Goal: Communication & Community: Participate in discussion

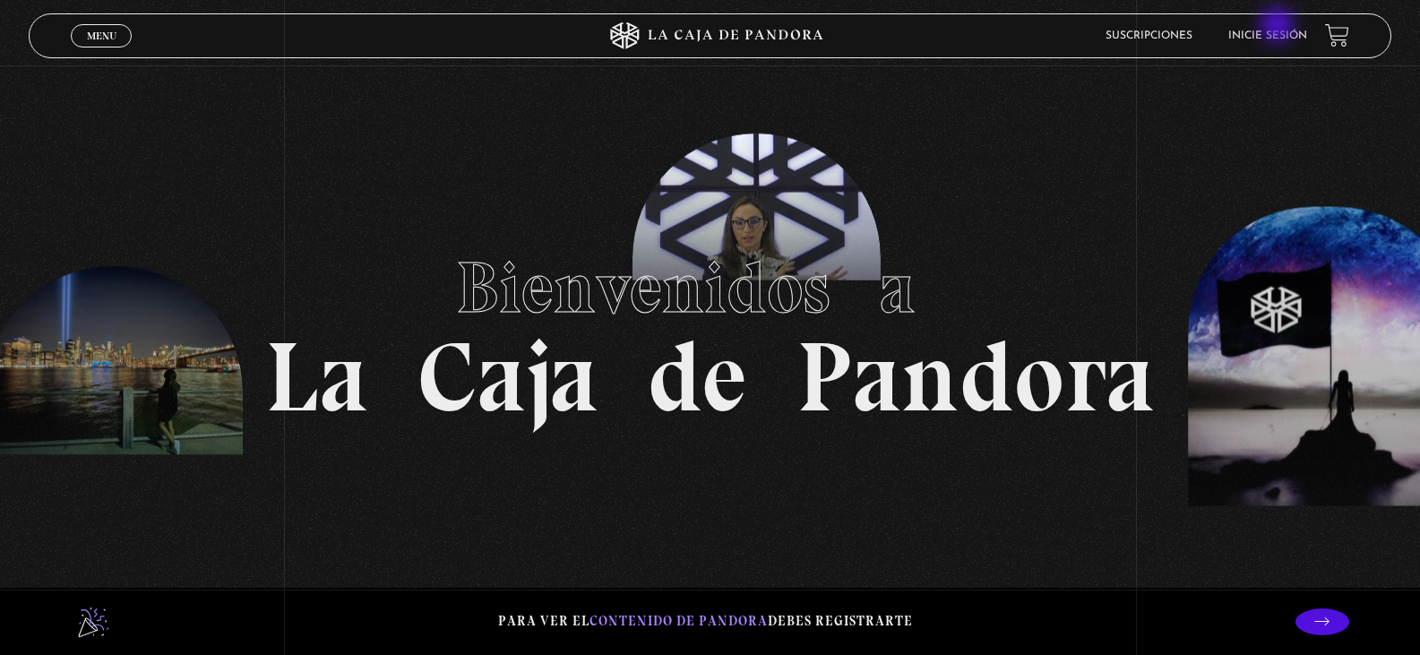
click at [1280, 27] on li "Inicie sesión" at bounding box center [1267, 36] width 79 height 28
click at [1280, 30] on li "Inicie sesión" at bounding box center [1267, 36] width 79 height 28
click at [1280, 35] on link "Inicie sesión" at bounding box center [1267, 35] width 79 height 11
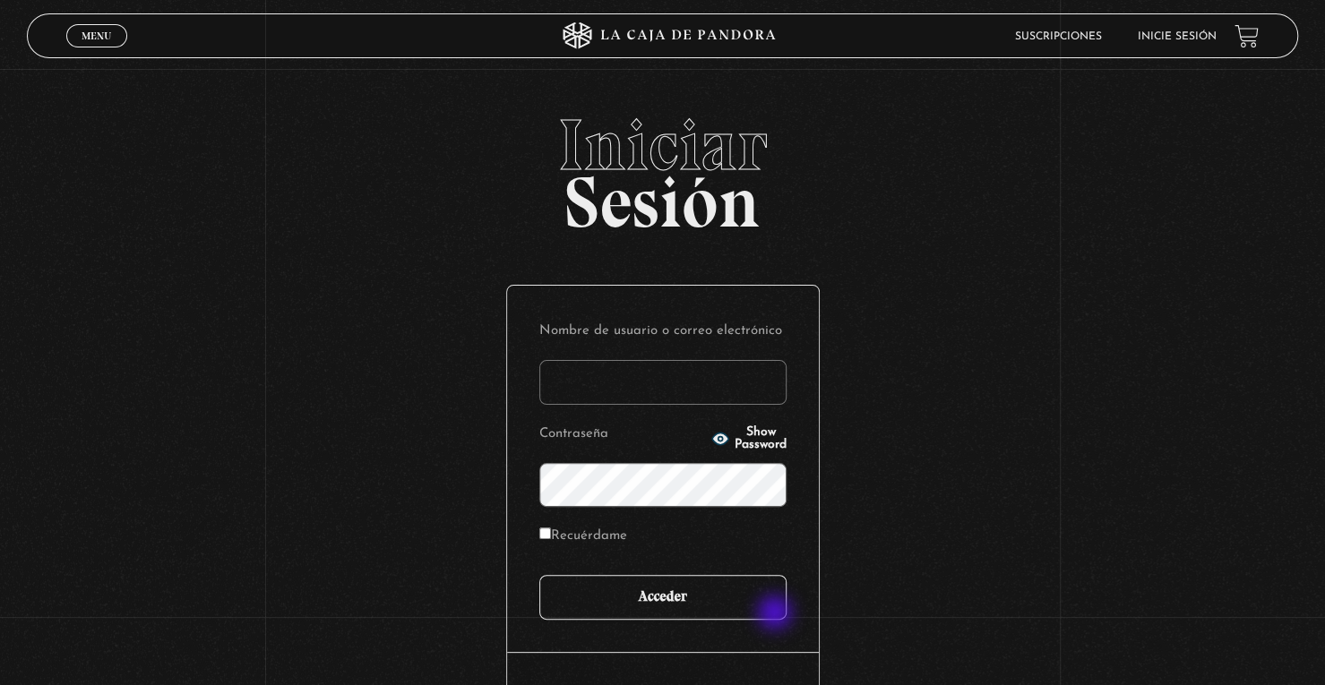
type input "[EMAIL_ADDRESS][DOMAIN_NAME]"
click at [763, 608] on input "Acceder" at bounding box center [662, 597] width 247 height 45
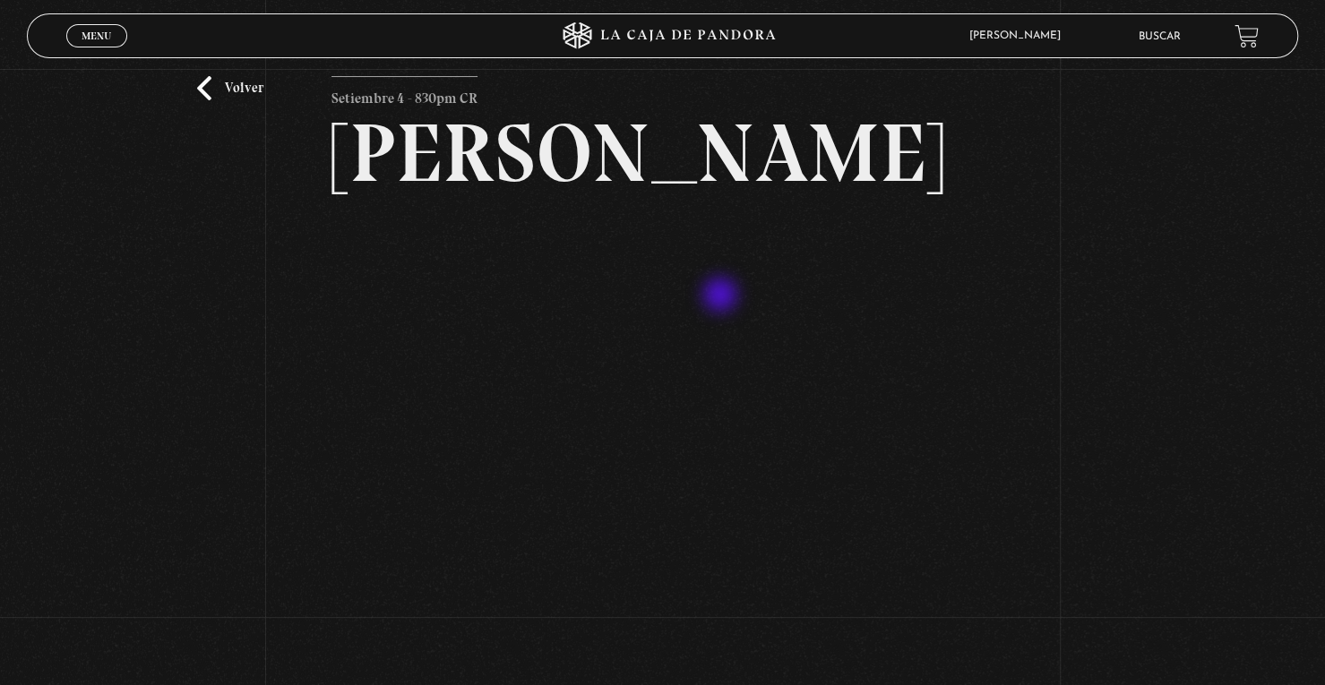
scroll to position [90, 0]
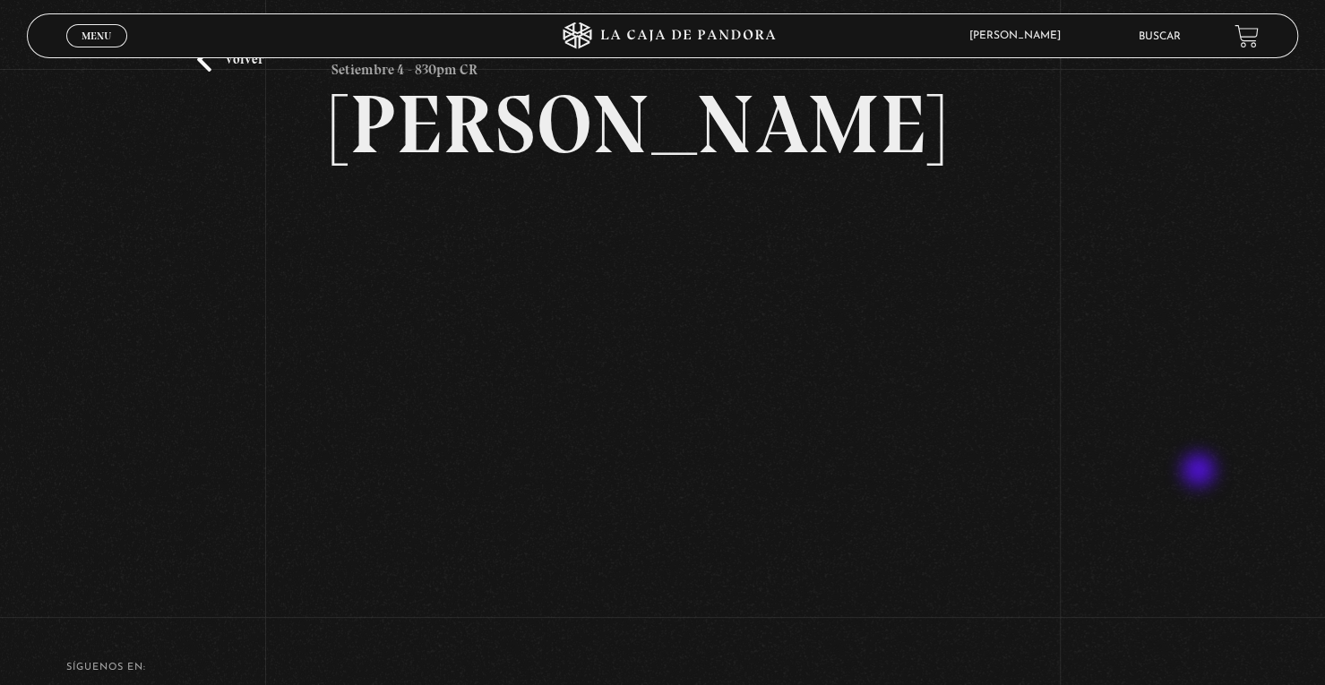
click at [1201, 472] on div "Volver Setiembre 4 - 830pm CR [PERSON_NAME]" at bounding box center [662, 290] width 1325 height 622
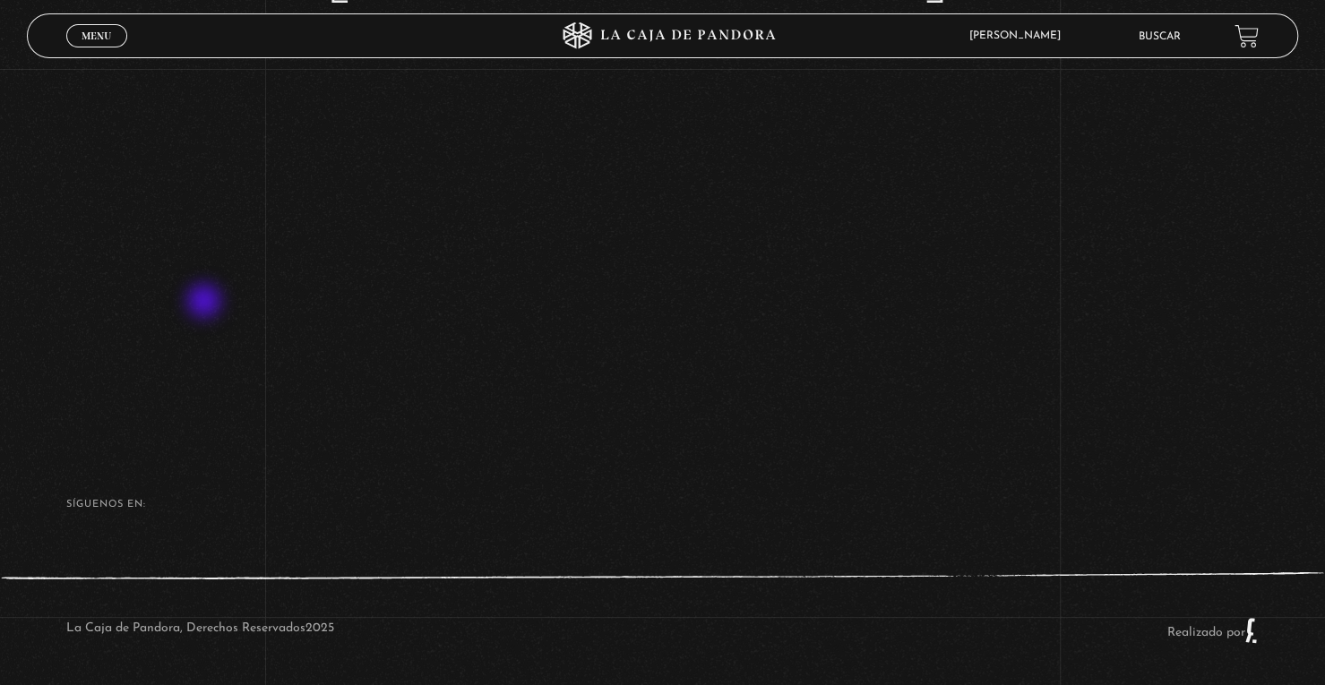
scroll to position [163, 0]
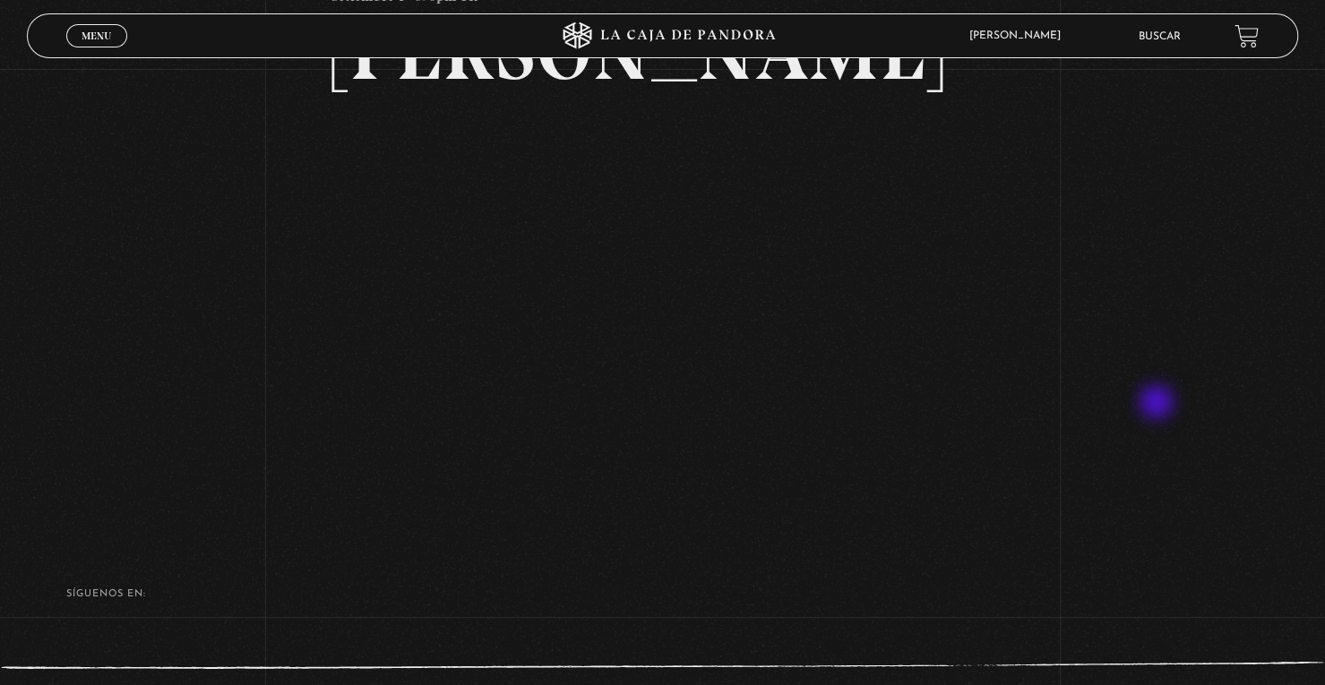
click at [1159, 404] on div "Volver Setiembre 4 - 830pm CR Maria Gabriela de Faria" at bounding box center [662, 217] width 1325 height 622
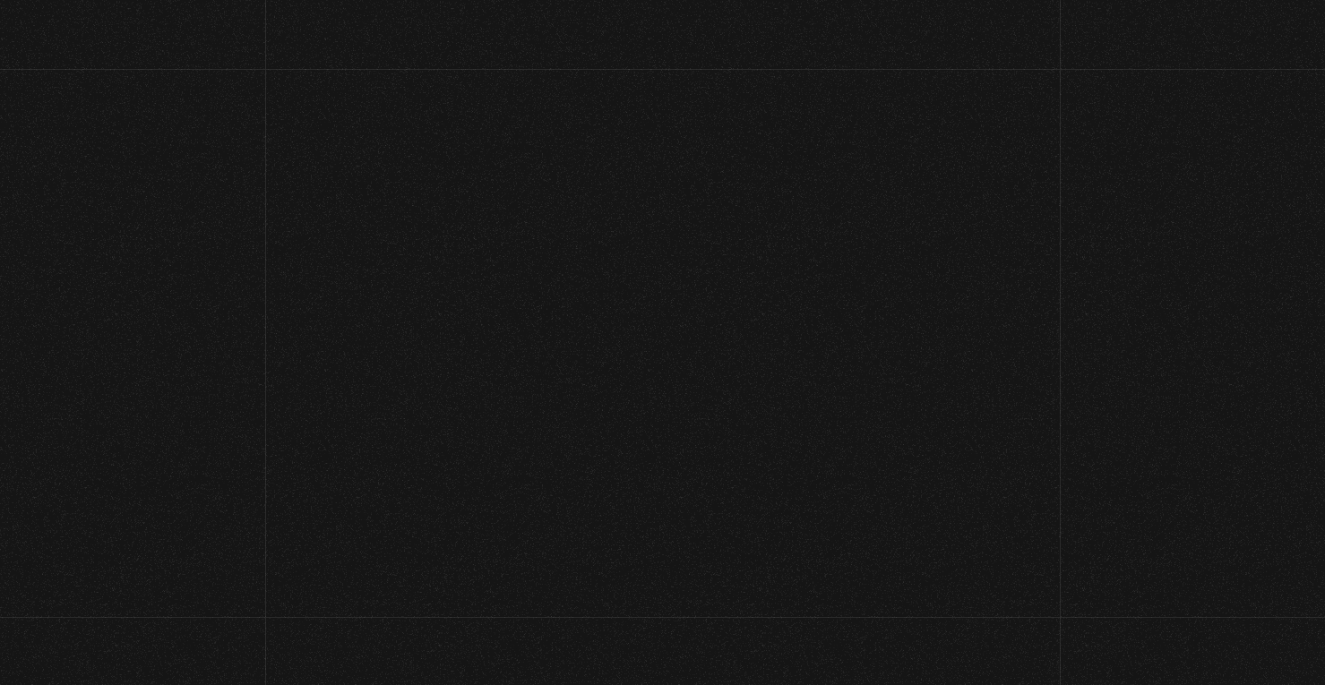
scroll to position [149, 0]
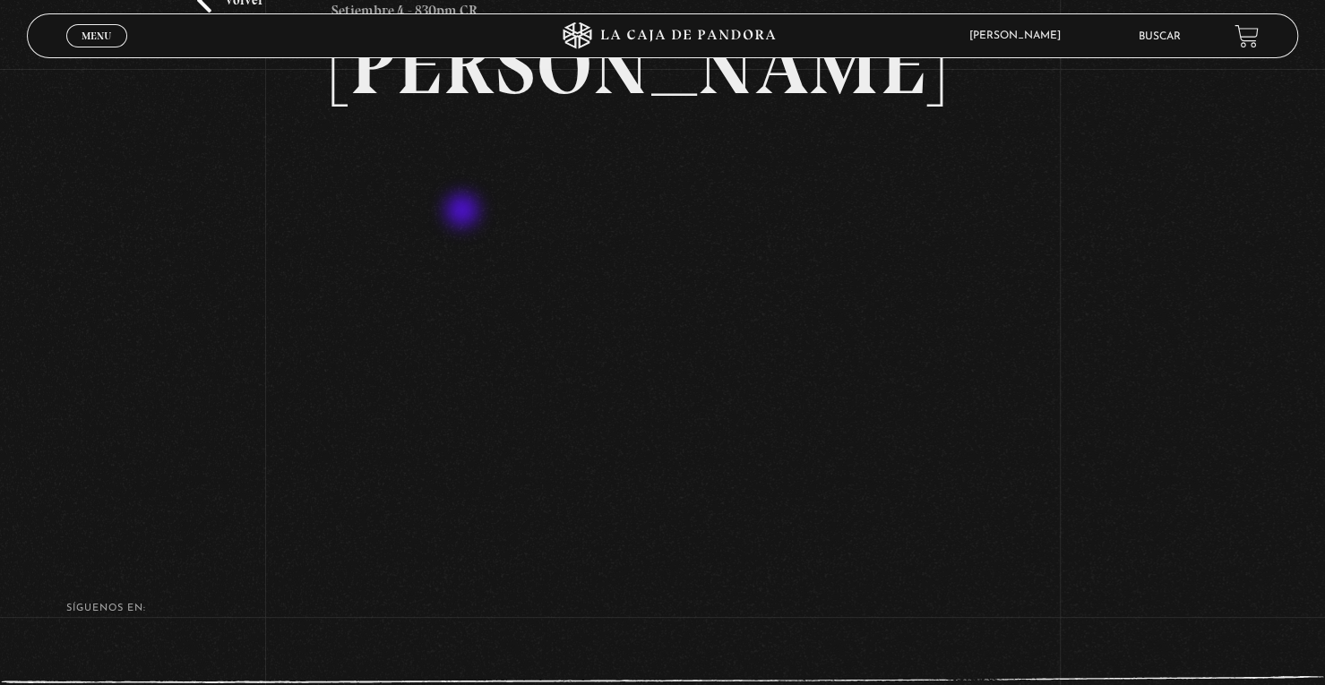
click at [434, 209] on article "Setiembre 4 - 830pm CR [PERSON_NAME]" at bounding box center [662, 246] width 661 height 517
